Goal: Check status: Check status

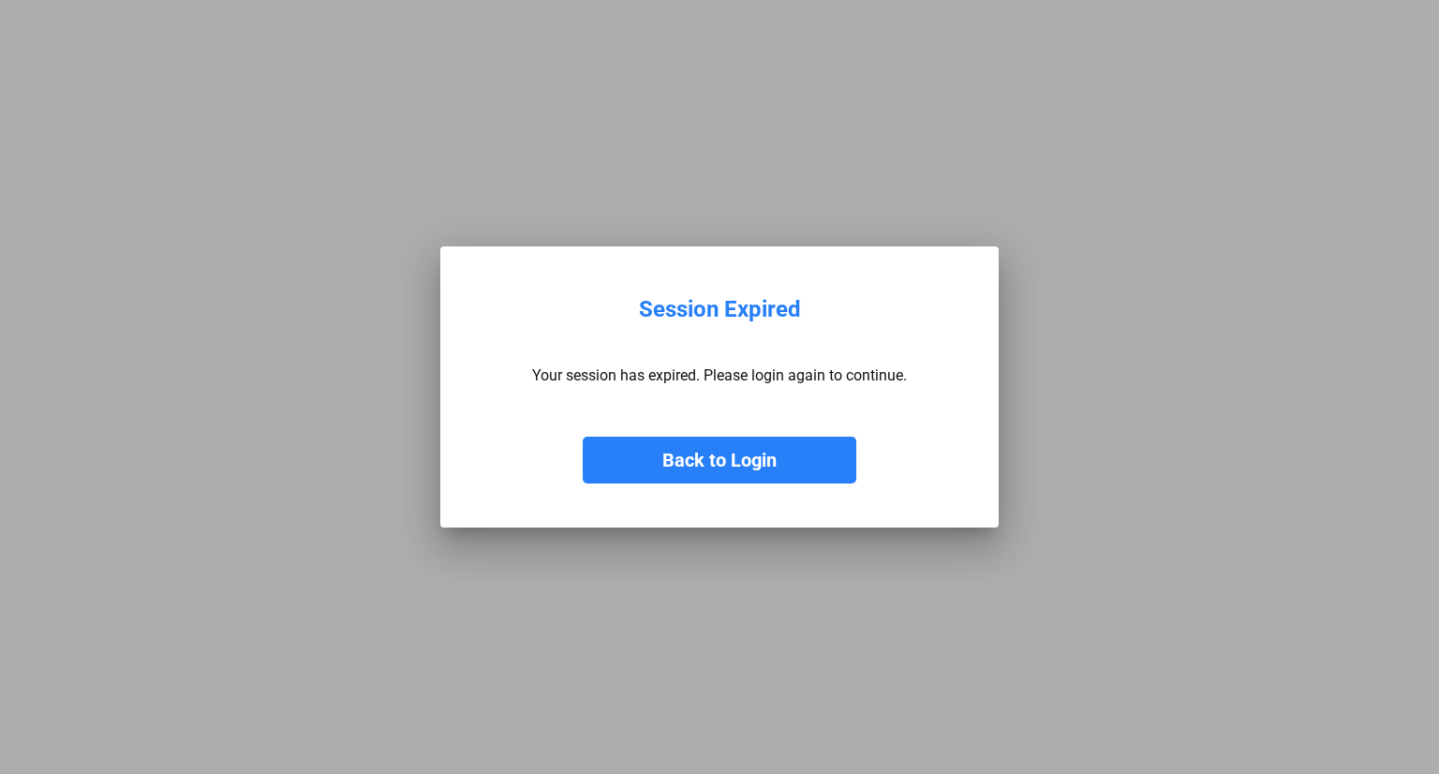
click at [736, 457] on button "Back to Login" at bounding box center [719, 459] width 273 height 47
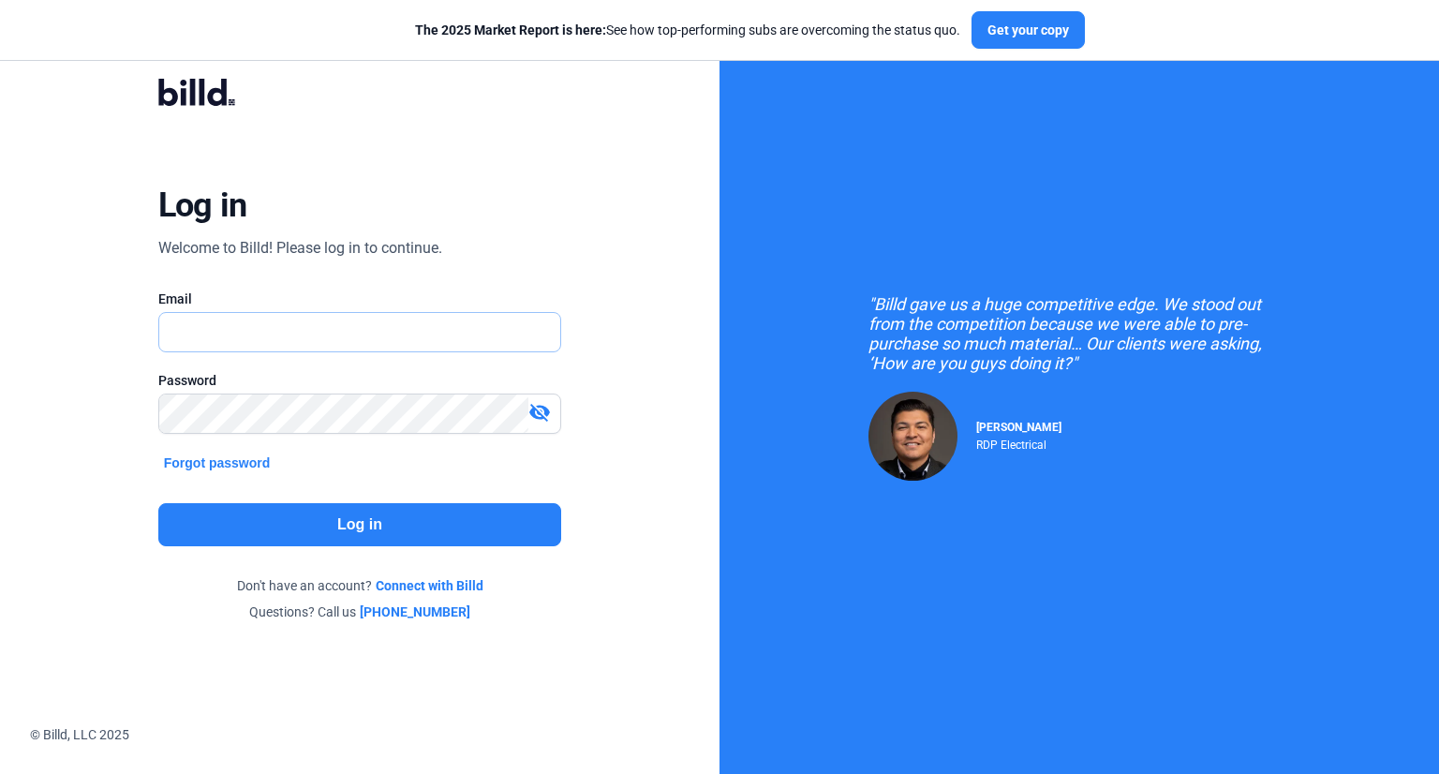
type input "[EMAIL_ADDRESS][DOMAIN_NAME]"
click at [350, 528] on button "Log in" at bounding box center [360, 524] width 404 height 43
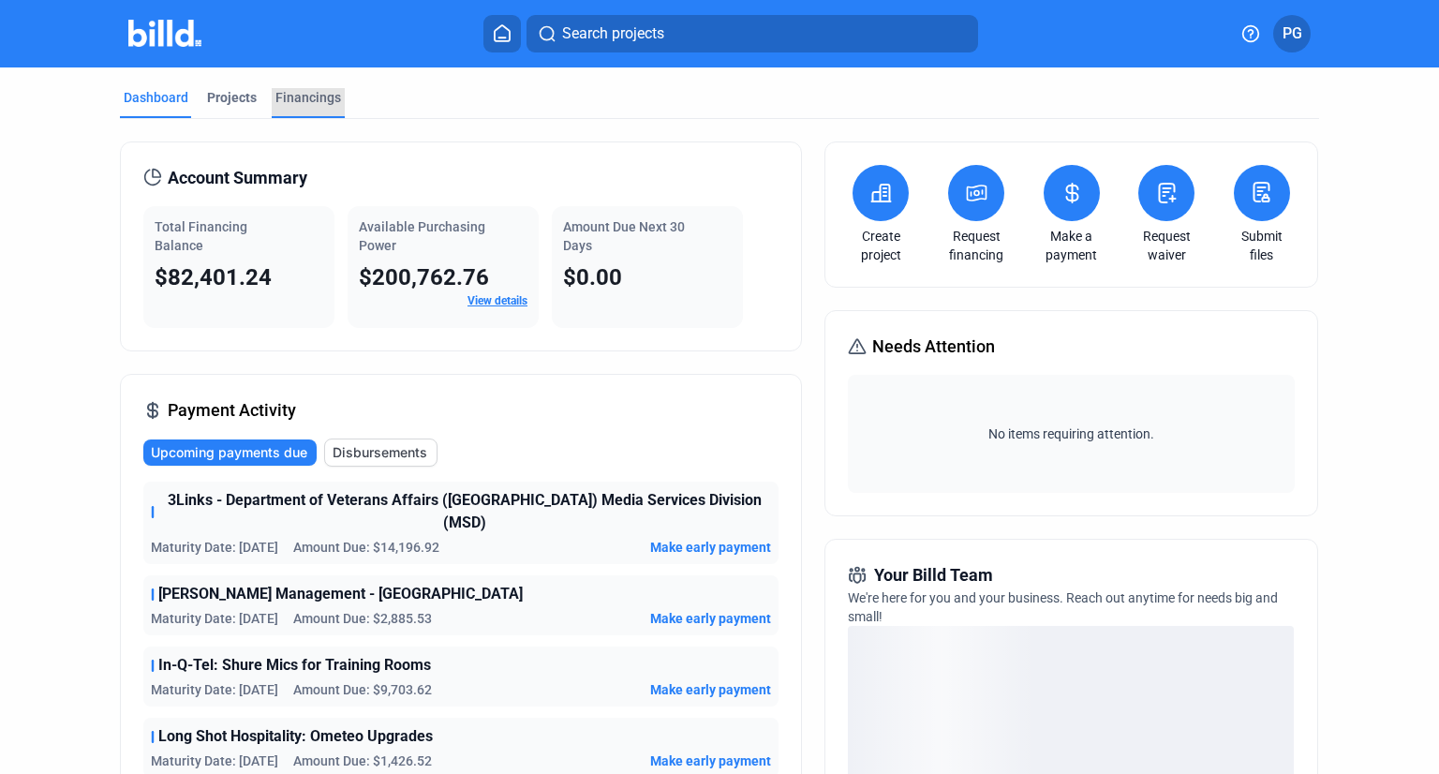
click at [303, 103] on div "Financings" at bounding box center [308, 97] width 66 height 19
